Goal: Transaction & Acquisition: Purchase product/service

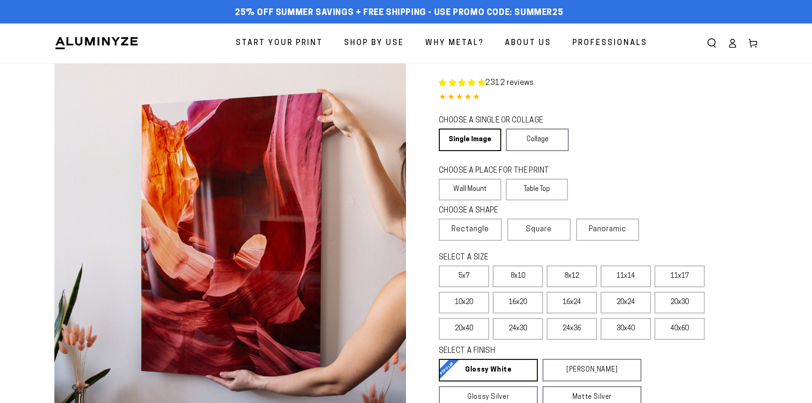
select select "**********"
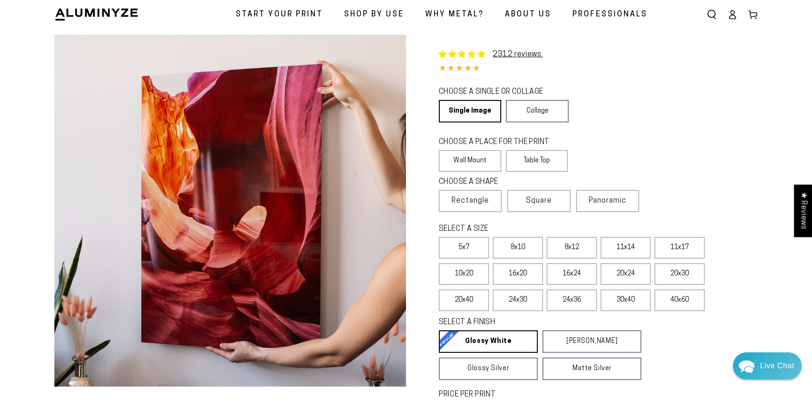
scroll to position [85, 0]
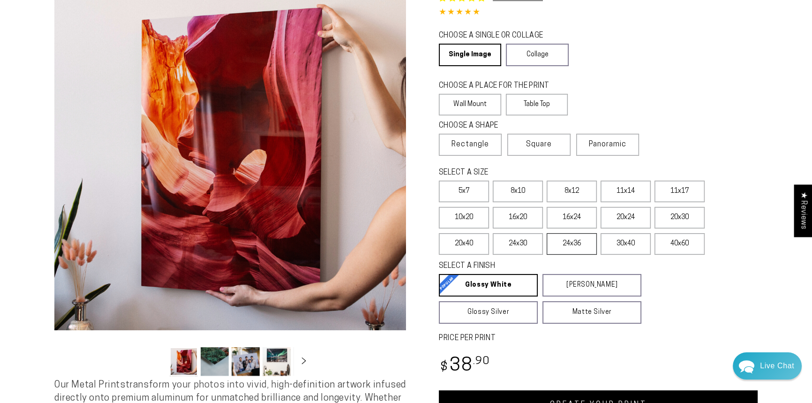
click at [567, 243] on label "24x36" at bounding box center [572, 244] width 50 height 22
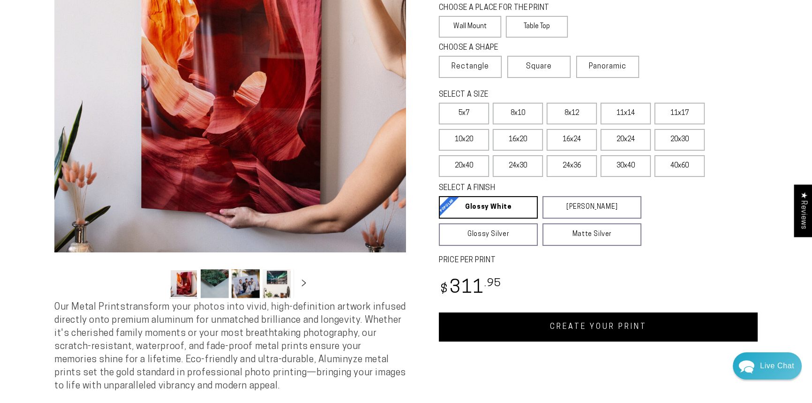
scroll to position [170, 0]
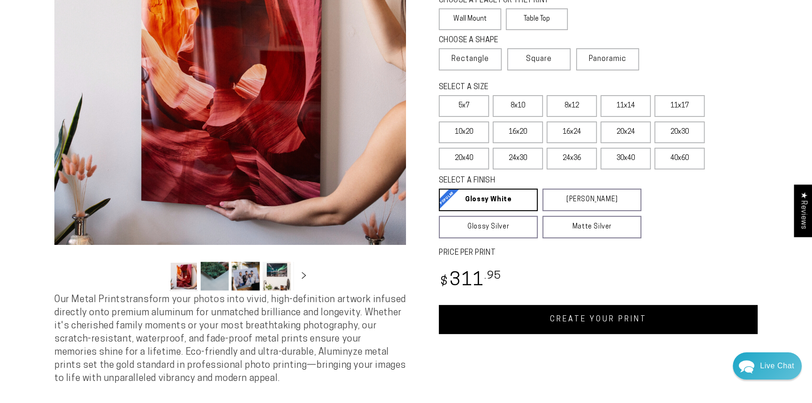
click at [568, 322] on link "CREATE YOUR PRINT" at bounding box center [598, 319] width 319 height 29
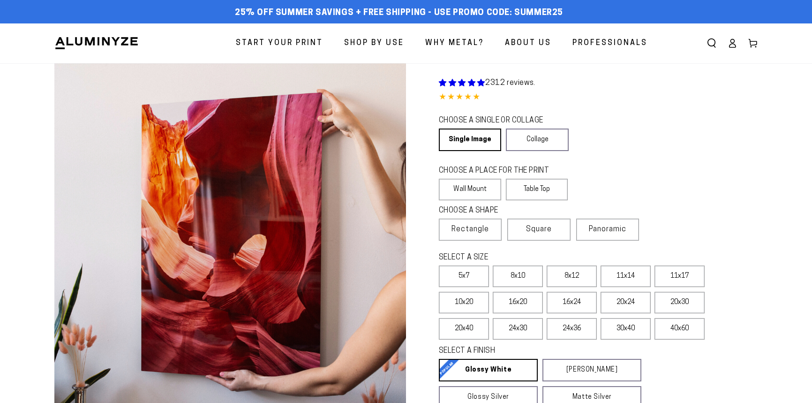
scroll to position [170, 0]
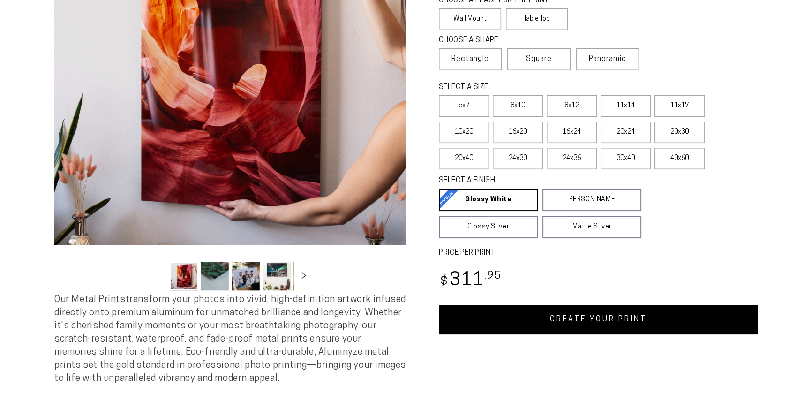
select select "**********"
click at [623, 160] on label "30x40" at bounding box center [626, 159] width 50 height 22
click at [614, 324] on link "CREATE YOUR PRINT" at bounding box center [598, 319] width 319 height 29
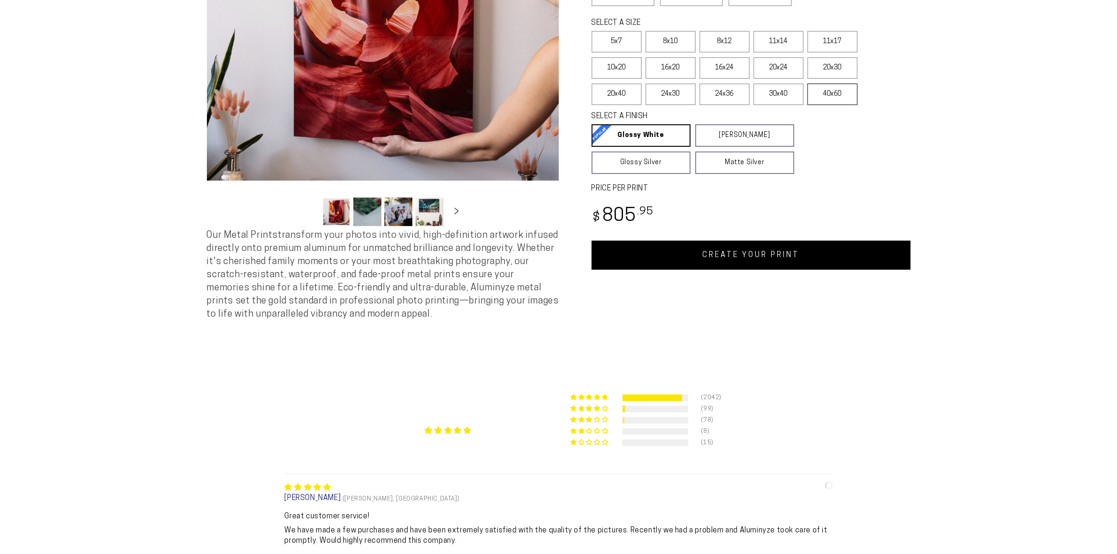
select select "**********"
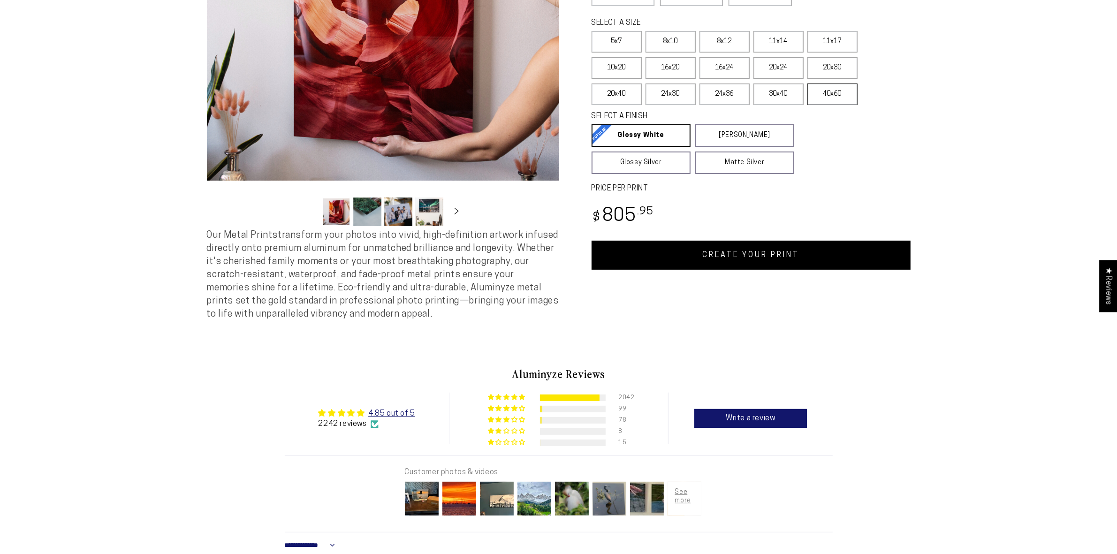
click at [825, 99] on label "40x60" at bounding box center [832, 94] width 50 height 22
click at [786, 254] on link "CREATE YOUR PRINT" at bounding box center [750, 255] width 319 height 29
click at [774, 96] on label "30x40" at bounding box center [778, 94] width 50 height 22
click at [757, 252] on link "CREATE YOUR PRINT" at bounding box center [750, 255] width 319 height 29
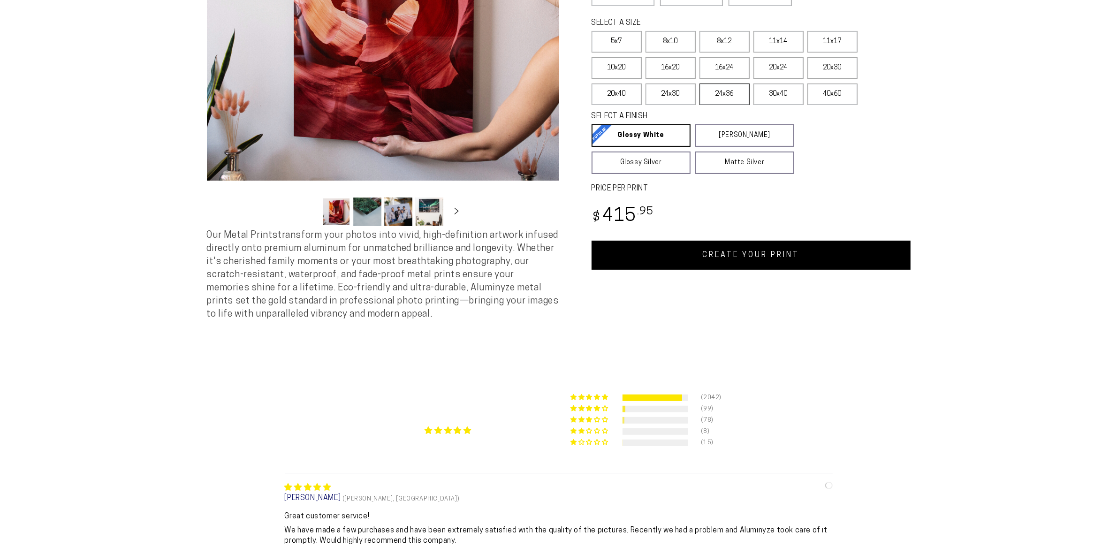
click at [733, 97] on label "24x36" at bounding box center [724, 94] width 50 height 22
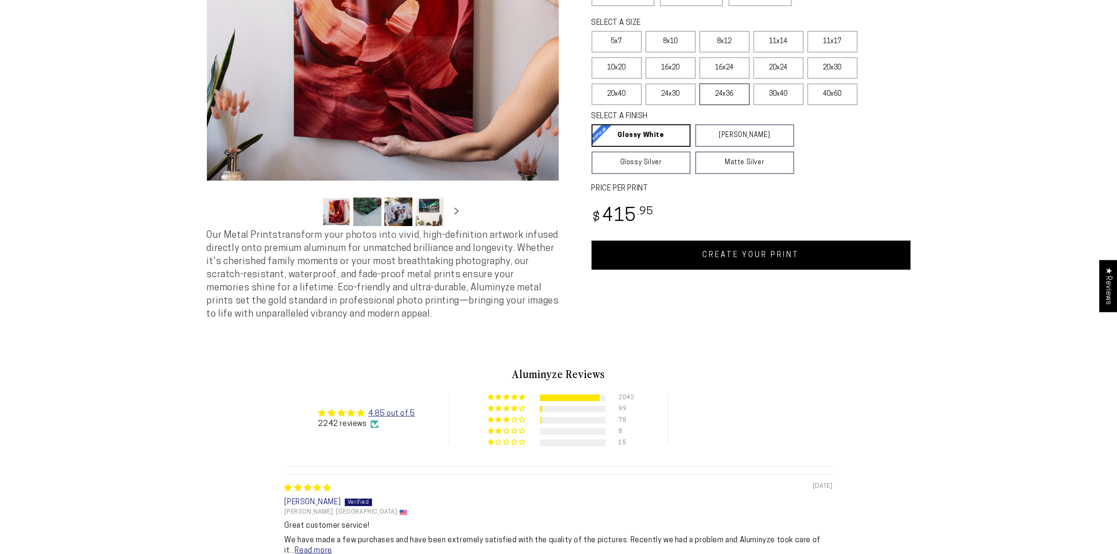
select select "**********"
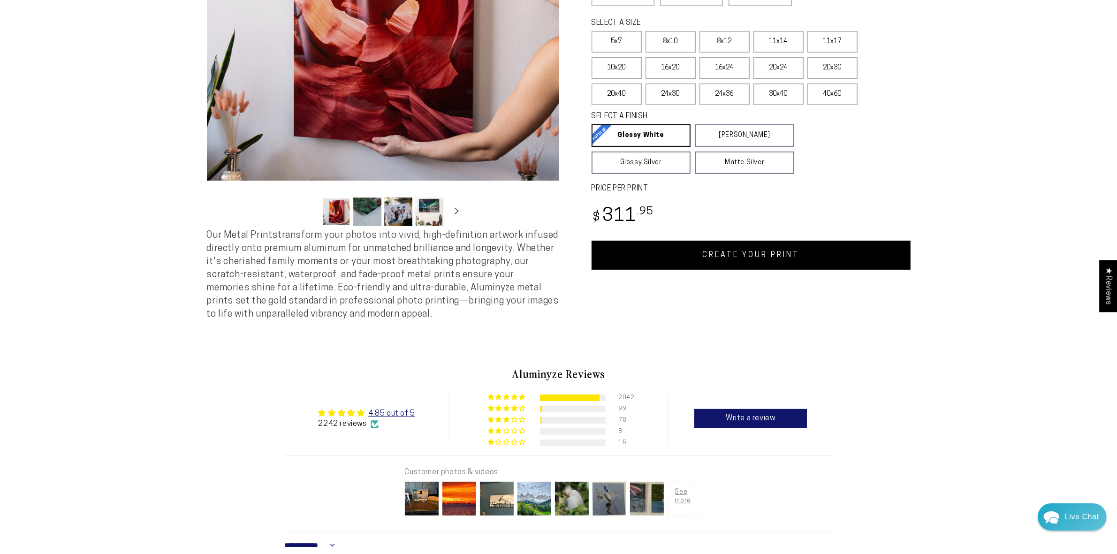
click at [772, 258] on link "CREATE YOUR PRINT" at bounding box center [750, 255] width 319 height 29
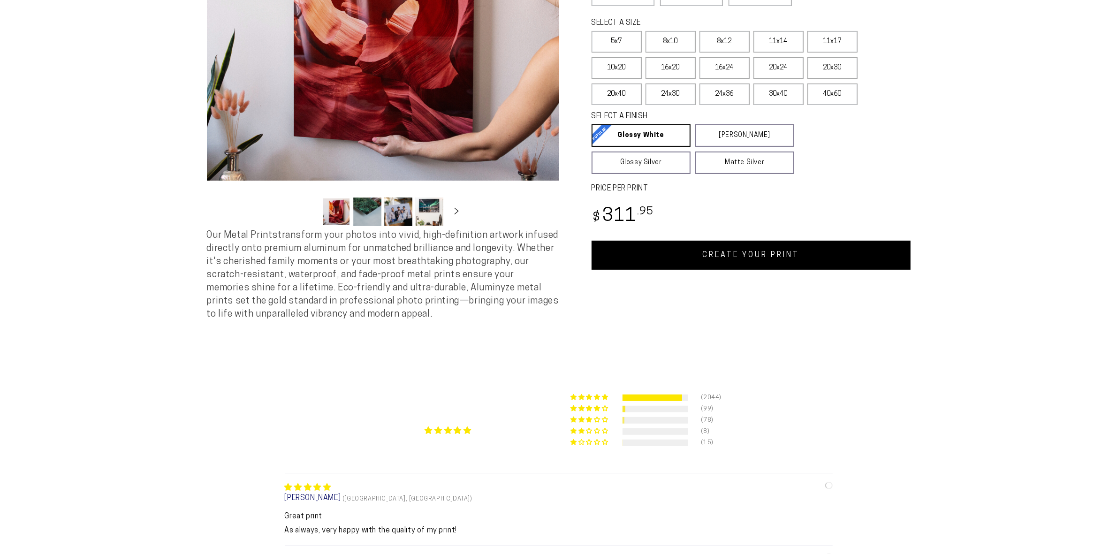
scroll to position [234, 0]
select select "**********"
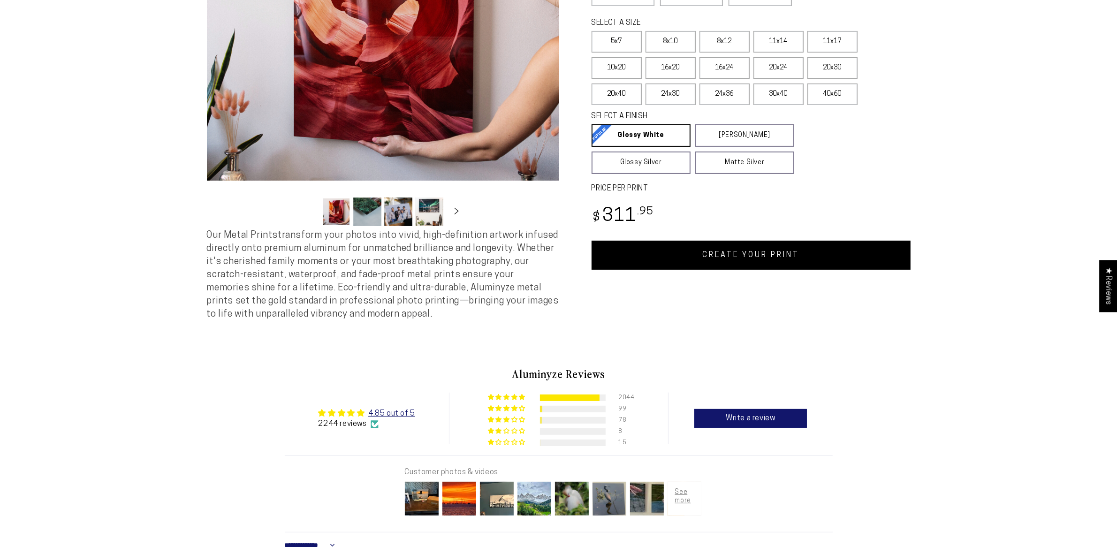
scroll to position [0, 0]
click at [833, 94] on label "40x60" at bounding box center [832, 94] width 50 height 22
click at [753, 258] on link "CREATE YOUR PRINT" at bounding box center [750, 255] width 319 height 29
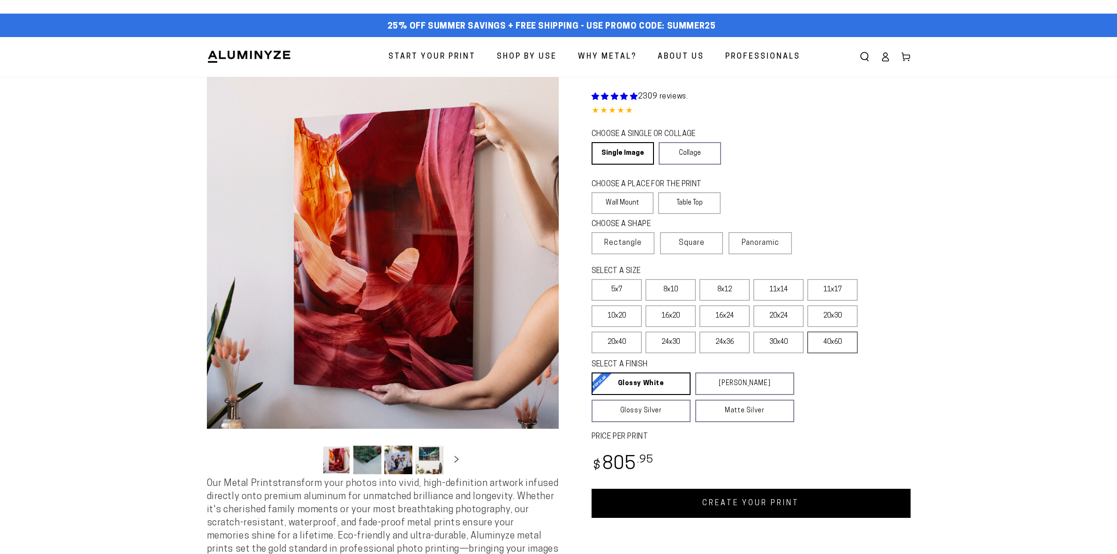
click at [836, 332] on label "40x60" at bounding box center [832, 343] width 50 height 22
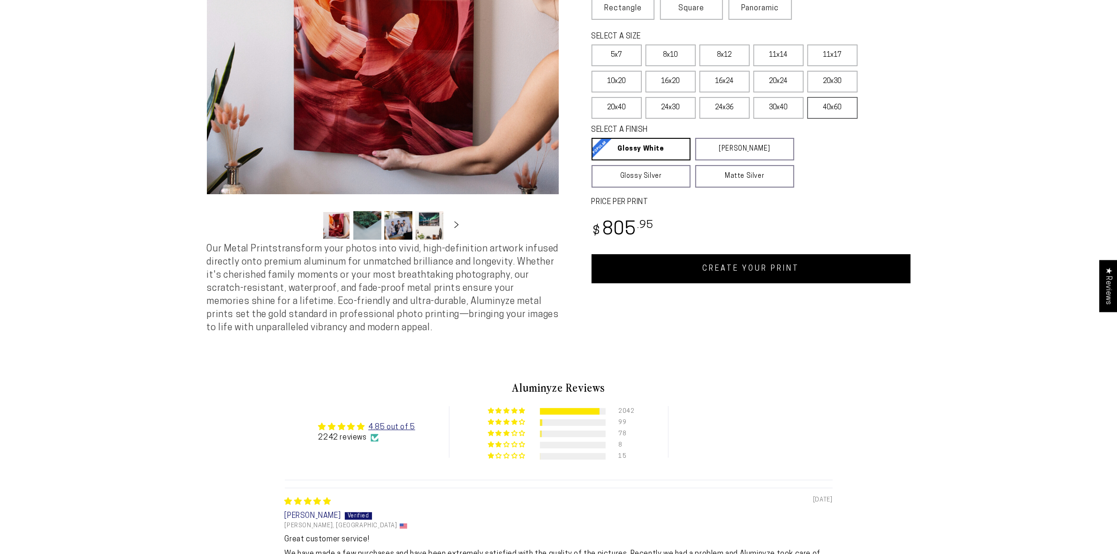
scroll to position [234, 0]
select select "**********"
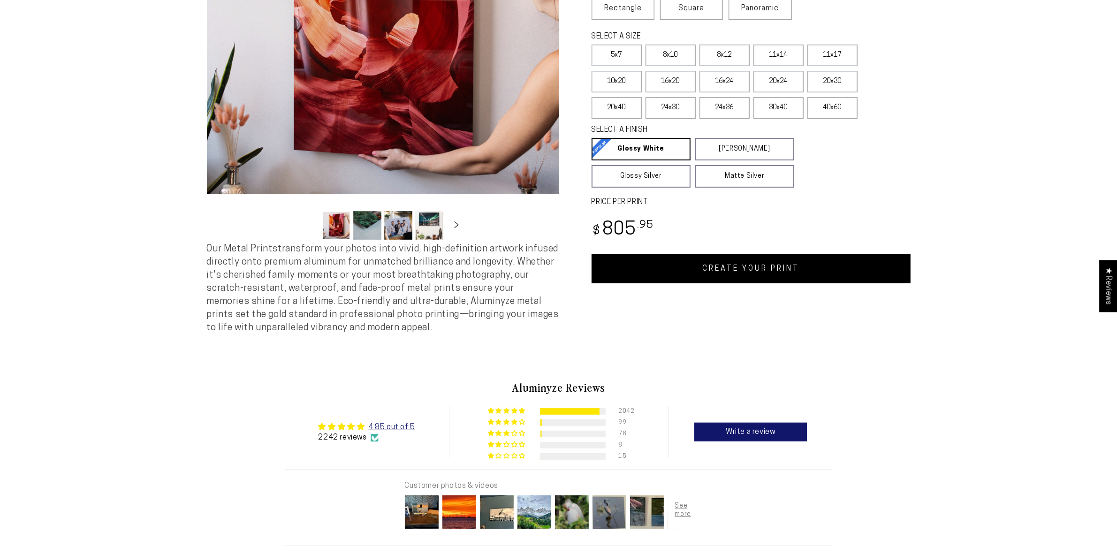
scroll to position [0, 0]
click at [814, 263] on link "CREATE YOUR PRINT" at bounding box center [750, 268] width 319 height 29
click at [842, 108] on label "40x60" at bounding box center [832, 108] width 50 height 22
click at [781, 270] on link "CREATE YOUR PRINT" at bounding box center [750, 268] width 319 height 29
click at [831, 106] on label "40x60" at bounding box center [832, 108] width 50 height 22
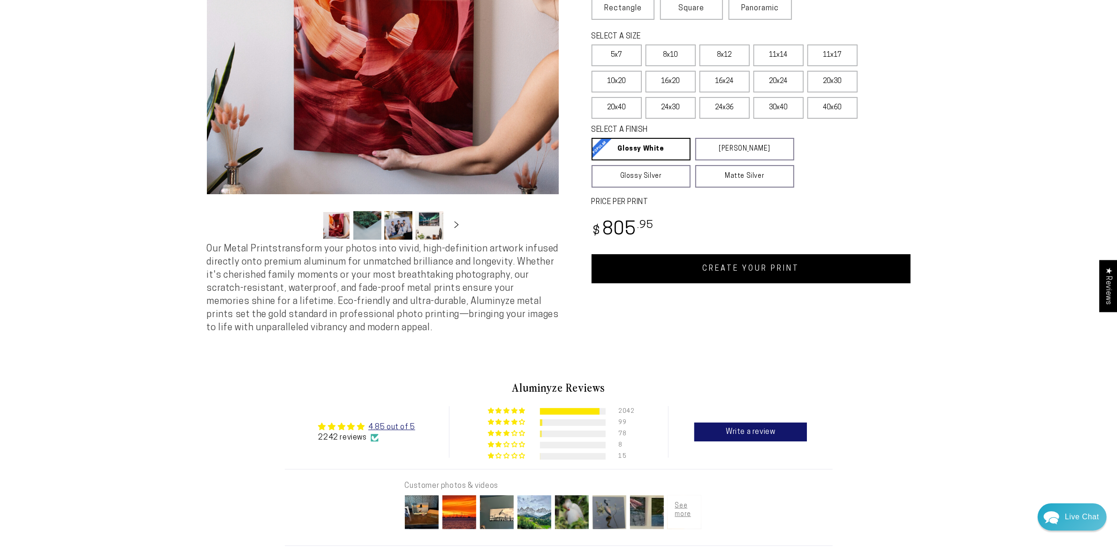
click at [748, 270] on link "CREATE YOUR PRINT" at bounding box center [750, 268] width 319 height 29
click at [832, 108] on label "40x60" at bounding box center [832, 108] width 50 height 22
click at [807, 267] on link "CREATE YOUR PRINT" at bounding box center [750, 268] width 319 height 29
click at [781, 105] on label "30x40" at bounding box center [778, 108] width 50 height 22
click at [760, 271] on link "CREATE YOUR PRINT" at bounding box center [750, 268] width 319 height 29
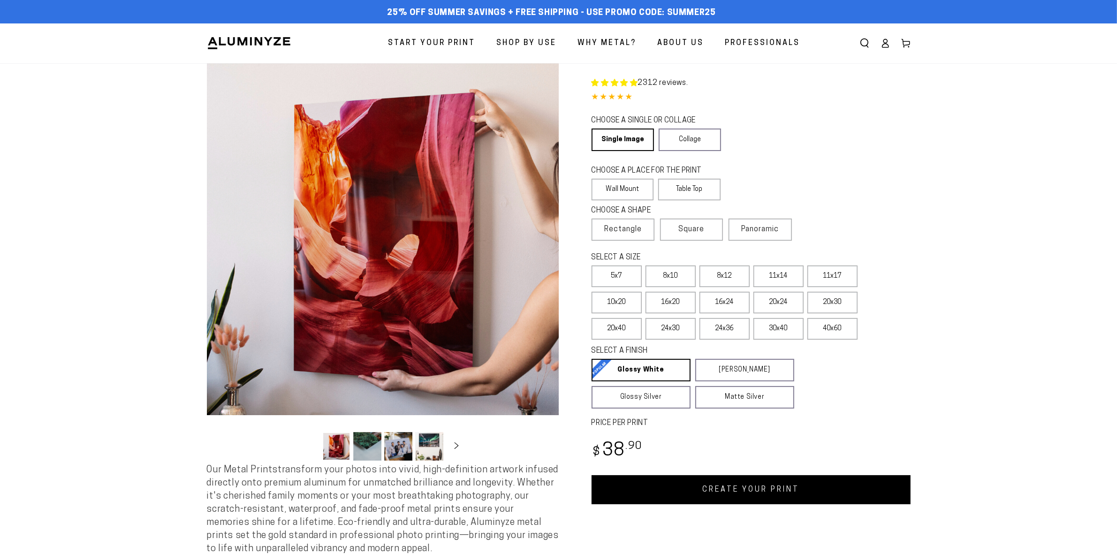
select select "**********"
click at [779, 327] on label "30x40" at bounding box center [778, 329] width 50 height 22
click at [741, 489] on link "CREATE YOUR PRINT" at bounding box center [750, 489] width 319 height 29
click at [756, 488] on link "CREATE YOUR PRINT" at bounding box center [750, 489] width 319 height 29
